Goal: Navigation & Orientation: Understand site structure

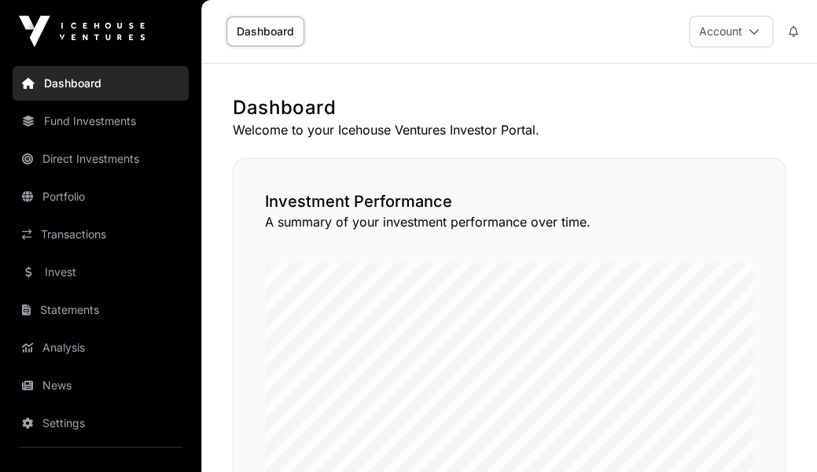
click at [273, 26] on link "Dashboard" at bounding box center [266, 32] width 78 height 30
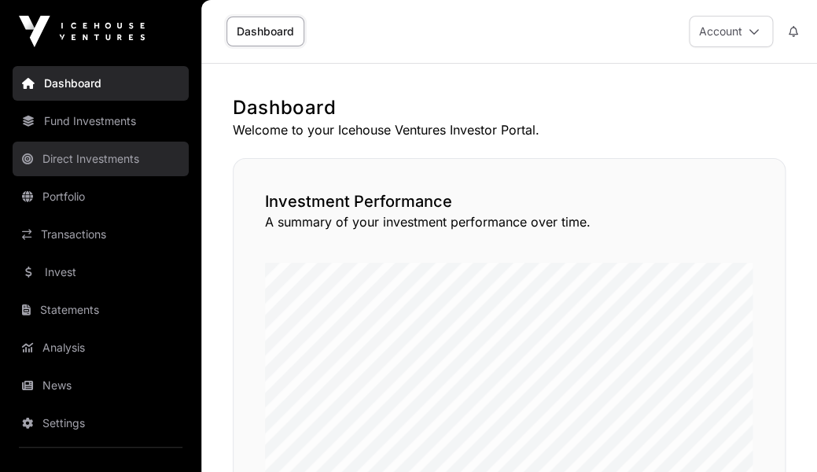
click at [98, 154] on link "Direct Investments" at bounding box center [101, 159] width 176 height 35
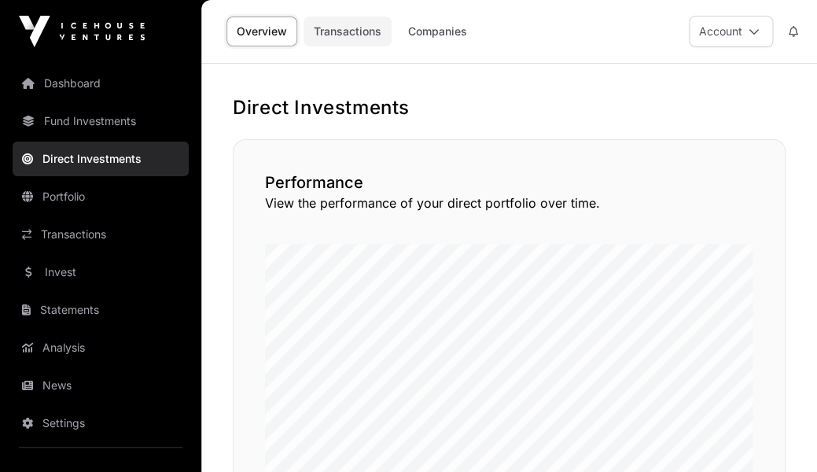
click at [352, 30] on link "Transactions" at bounding box center [348, 32] width 88 height 30
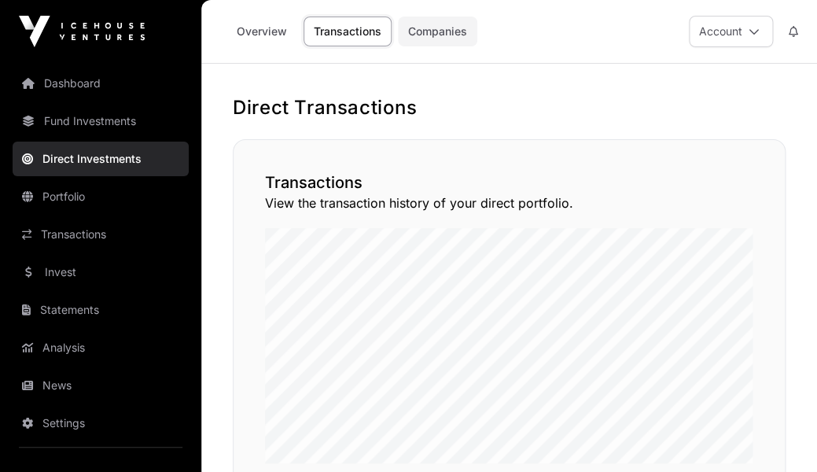
click at [433, 34] on link "Companies" at bounding box center [437, 32] width 79 height 30
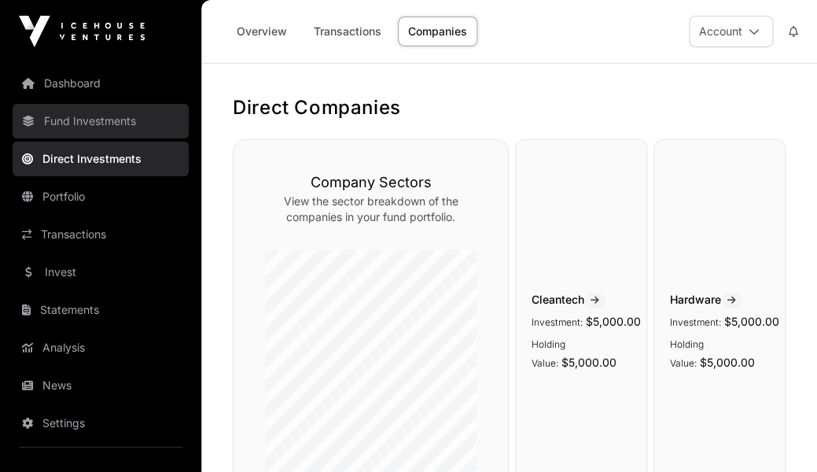
click at [80, 124] on link "Fund Investments" at bounding box center [101, 121] width 176 height 35
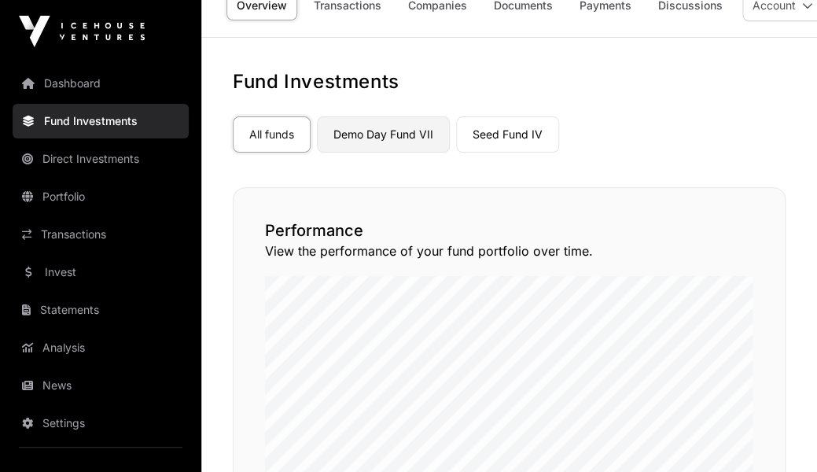
scroll to position [28, 0]
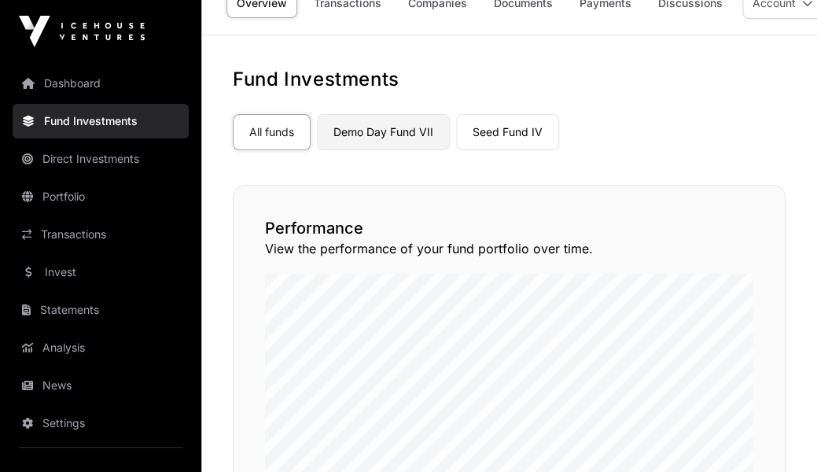
click at [385, 128] on link "Demo Day Fund VII" at bounding box center [383, 132] width 133 height 36
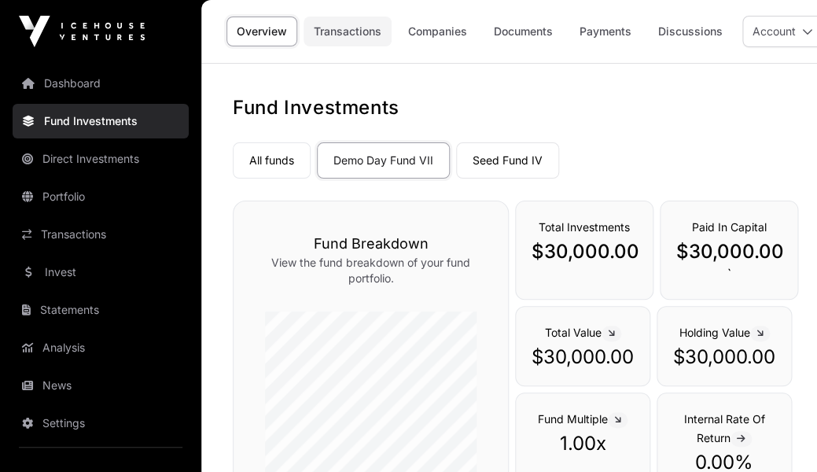
click at [356, 35] on link "Transactions" at bounding box center [348, 32] width 88 height 30
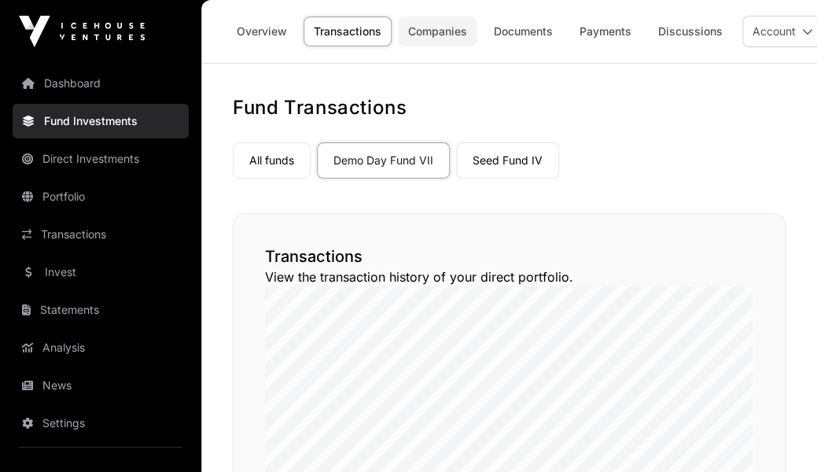
click at [430, 31] on link "Companies" at bounding box center [437, 32] width 79 height 30
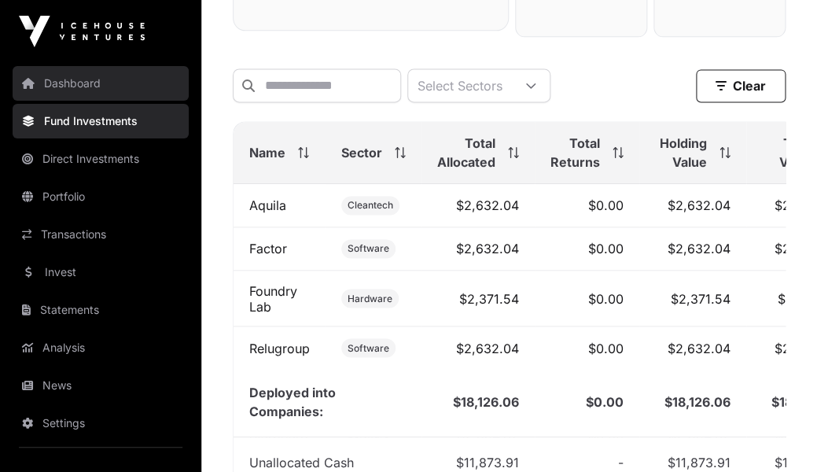
click at [83, 81] on link "Dashboard" at bounding box center [101, 83] width 176 height 35
